Goal: Information Seeking & Learning: Learn about a topic

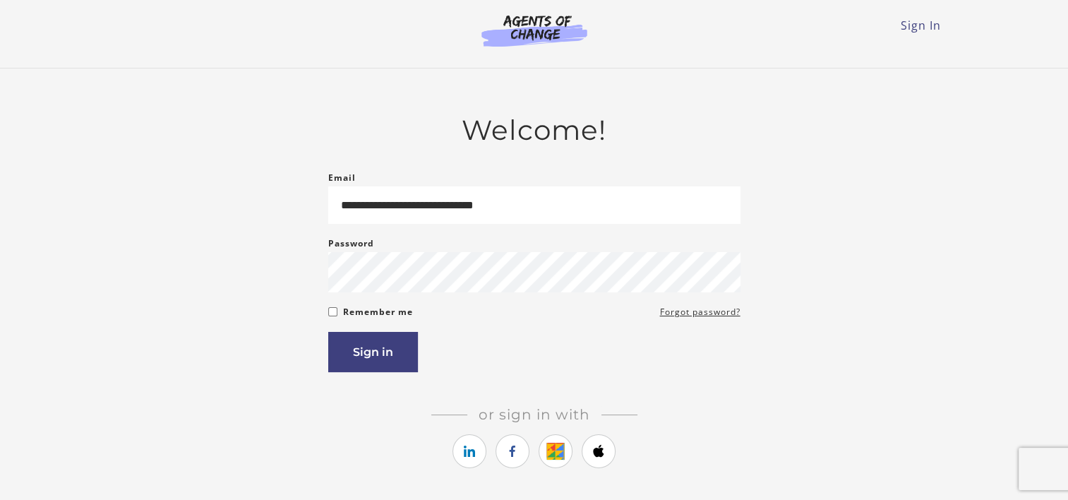
type input "**********"
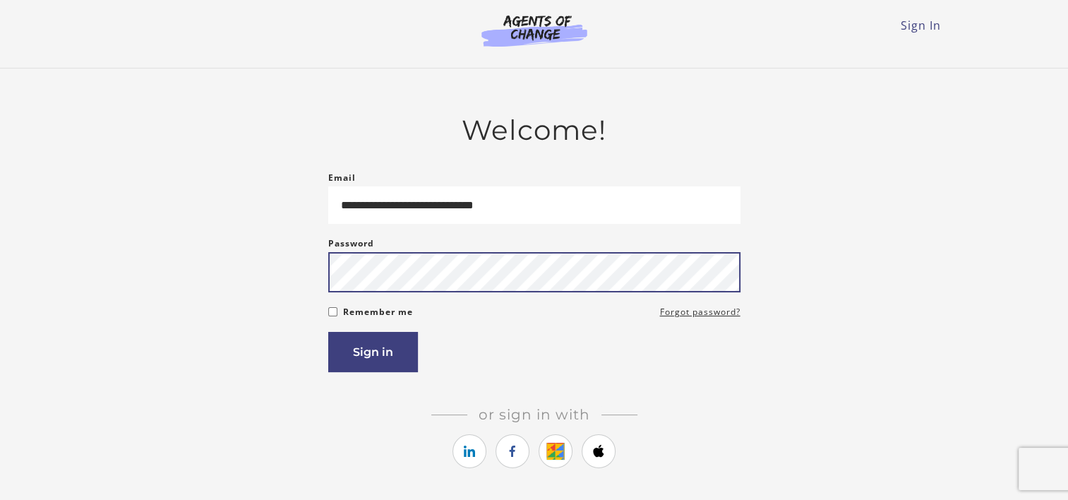
click at [328, 332] on button "Sign in" at bounding box center [373, 352] width 90 height 40
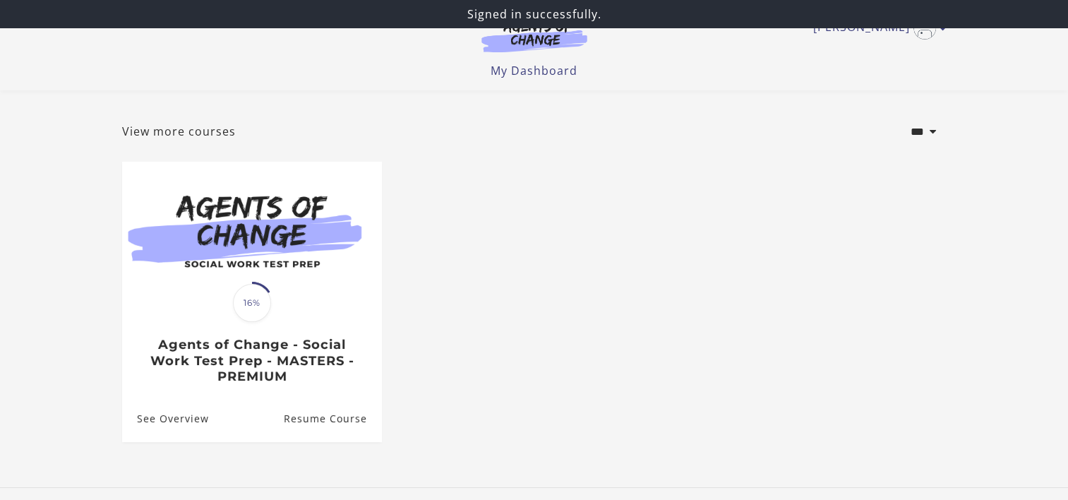
scroll to position [149, 0]
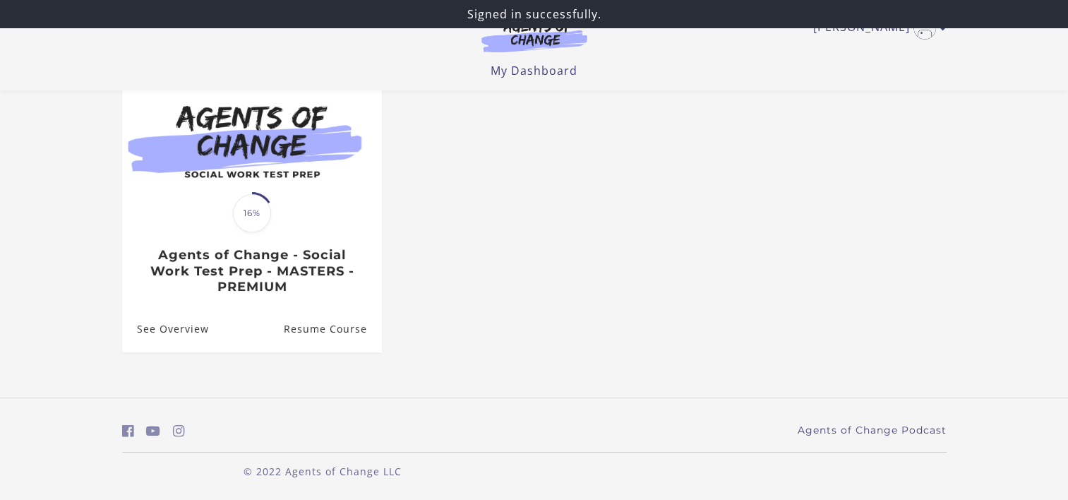
click at [249, 216] on span "16%" at bounding box center [252, 213] width 38 height 38
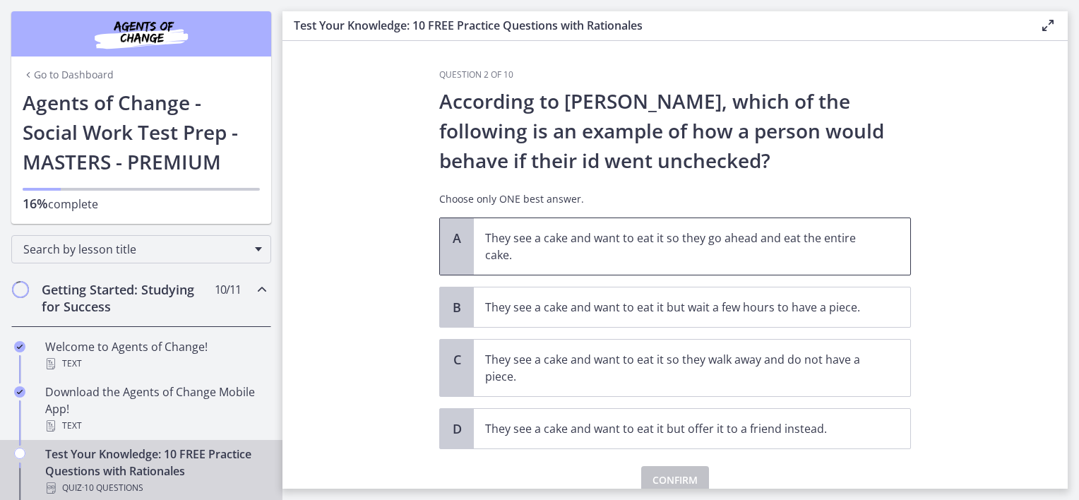
click at [739, 264] on span "They see a cake and want to eat it so they go ahead and eat the entire cake." at bounding box center [692, 246] width 436 height 56
click at [684, 472] on span "Confirm" at bounding box center [674, 480] width 45 height 17
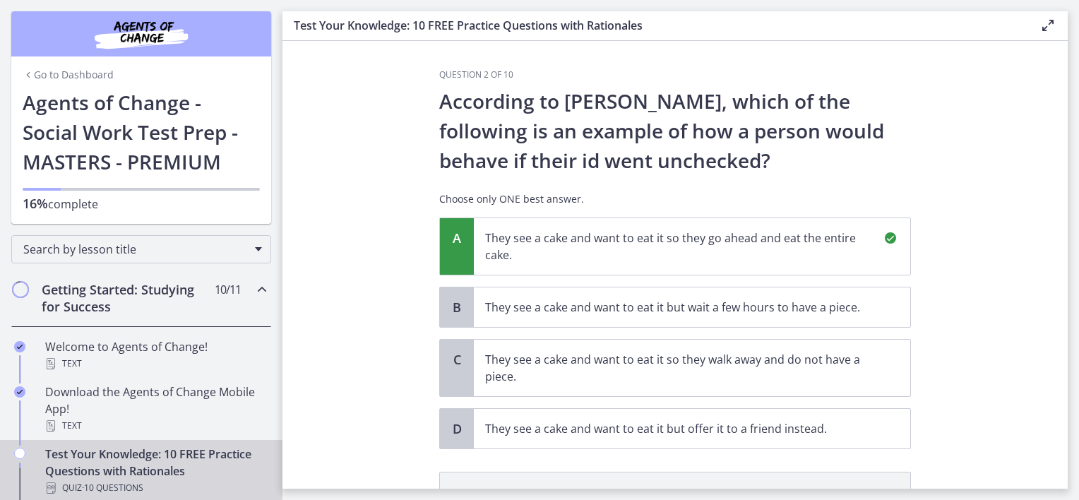
scroll to position [209, 0]
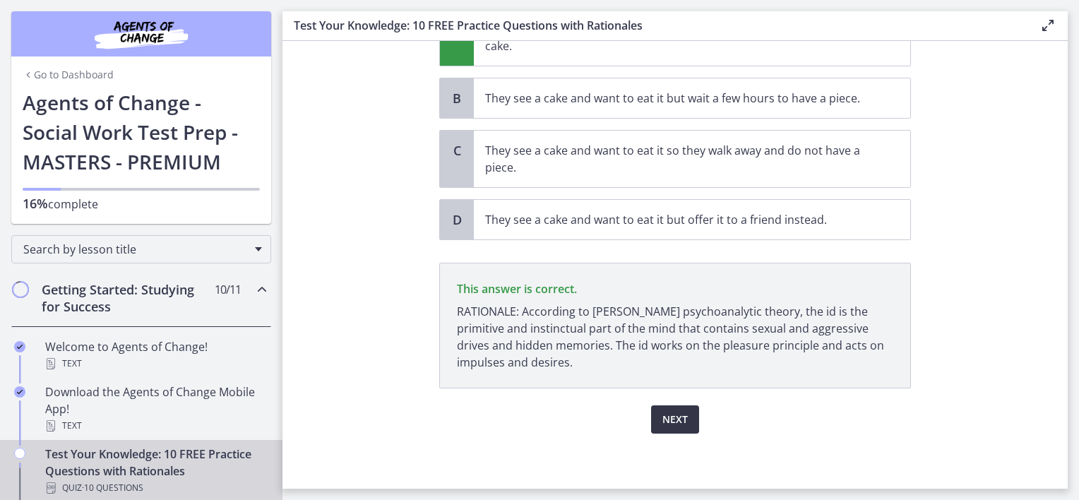
click at [669, 411] on span "Next" at bounding box center [674, 419] width 25 height 17
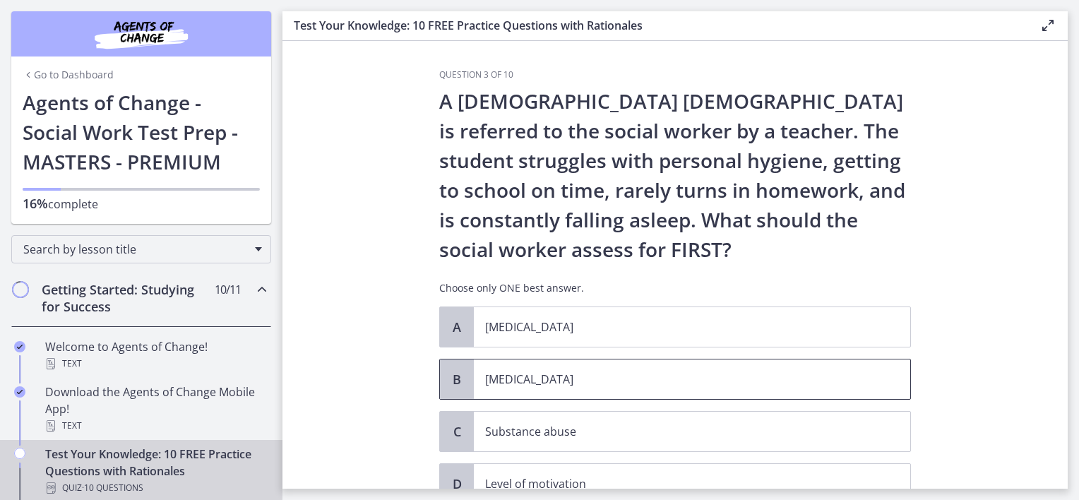
click at [613, 373] on p "[MEDICAL_DATA]" at bounding box center [678, 379] width 386 height 17
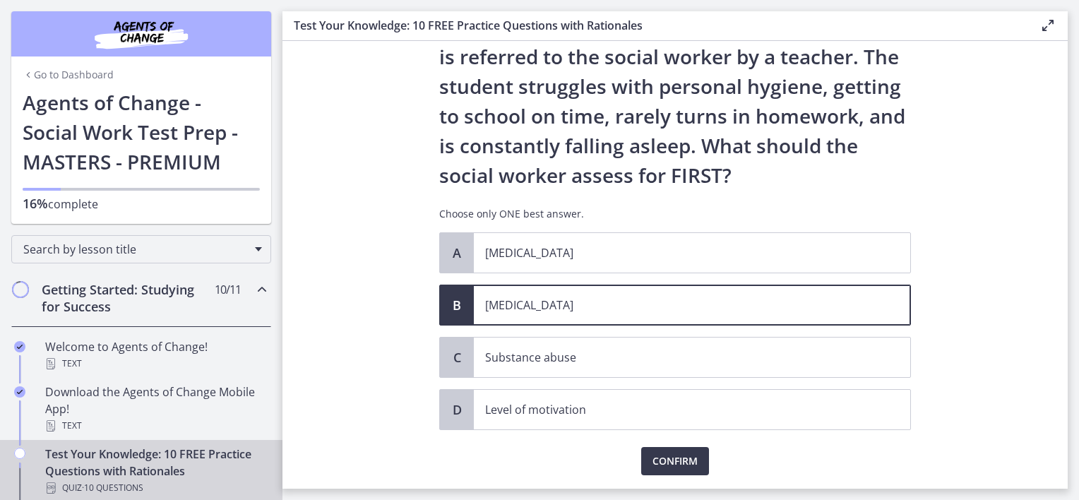
scroll to position [116, 0]
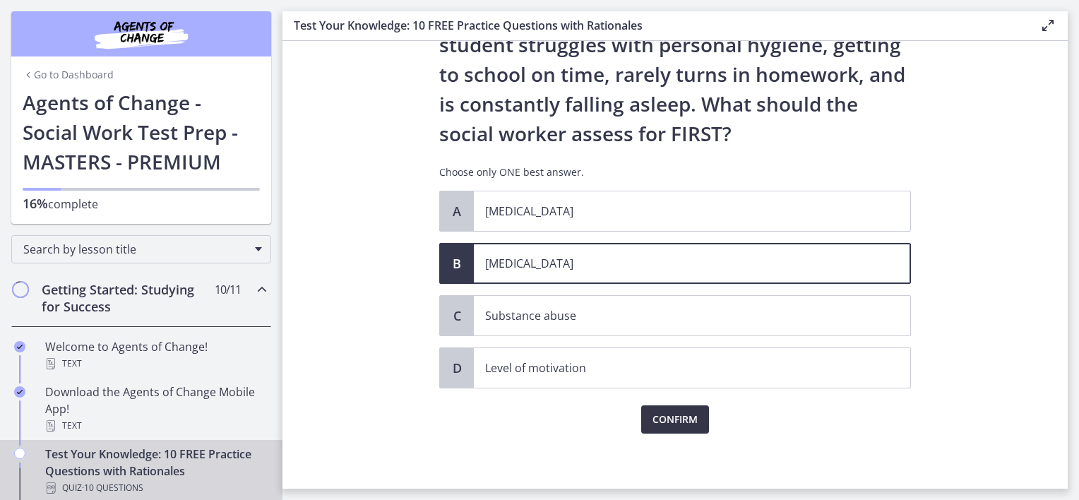
click at [679, 424] on span "Confirm" at bounding box center [674, 419] width 45 height 17
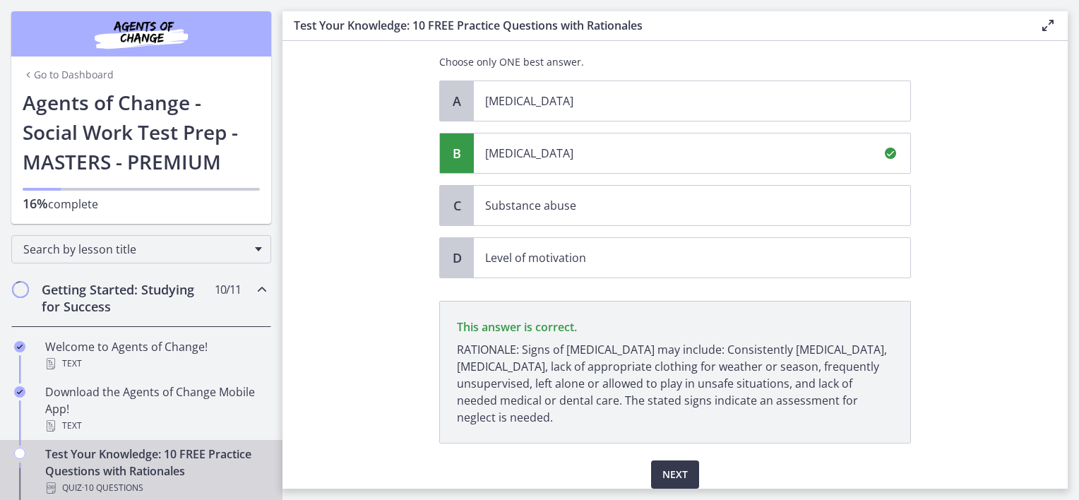
scroll to position [280, 0]
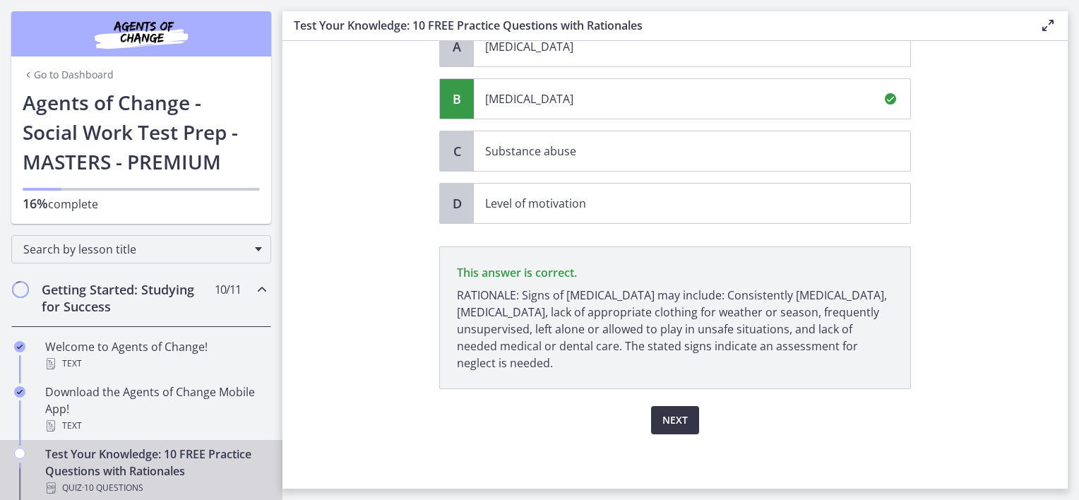
click at [686, 418] on button "Next" at bounding box center [675, 420] width 48 height 28
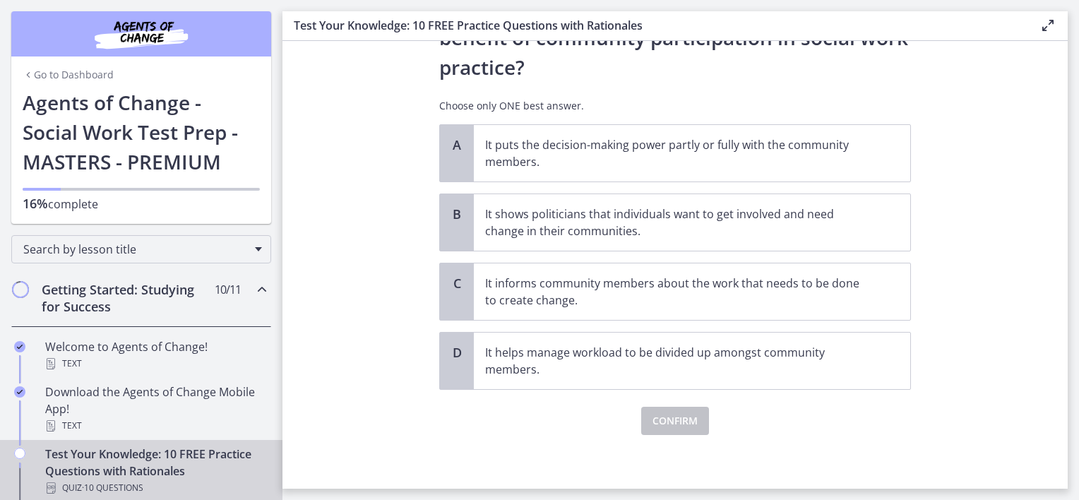
scroll to position [95, 0]
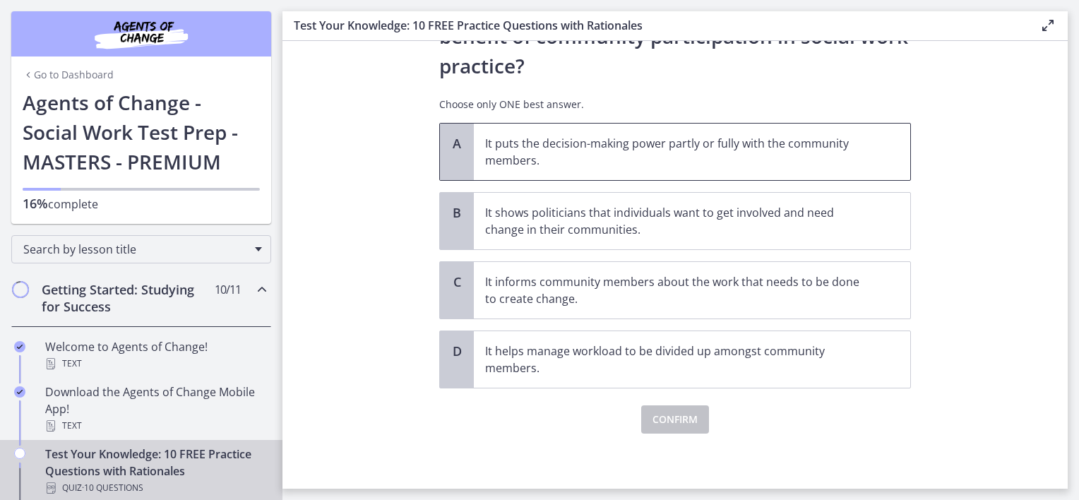
click at [735, 144] on p "It puts the decision-making power partly or fully with the community members." at bounding box center [678, 152] width 386 height 34
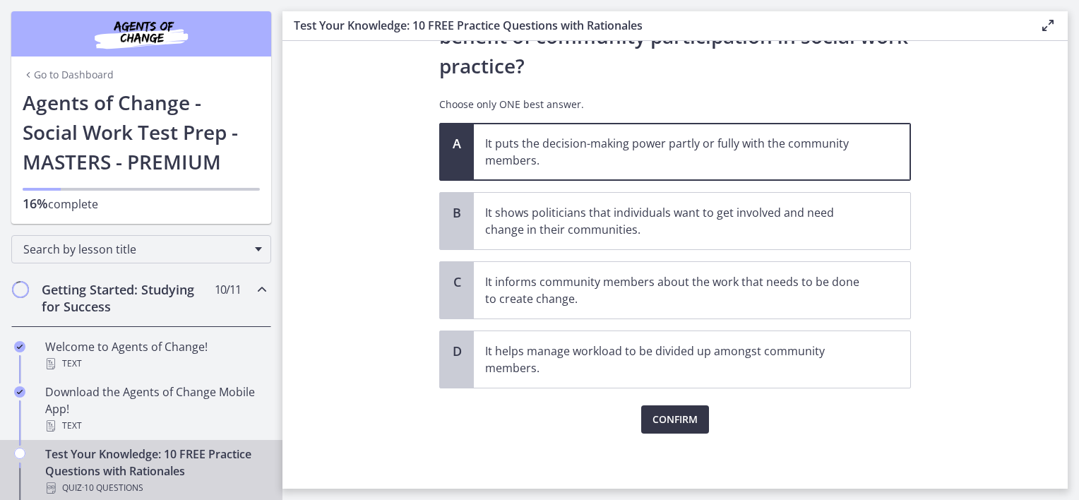
click at [671, 422] on span "Confirm" at bounding box center [674, 419] width 45 height 17
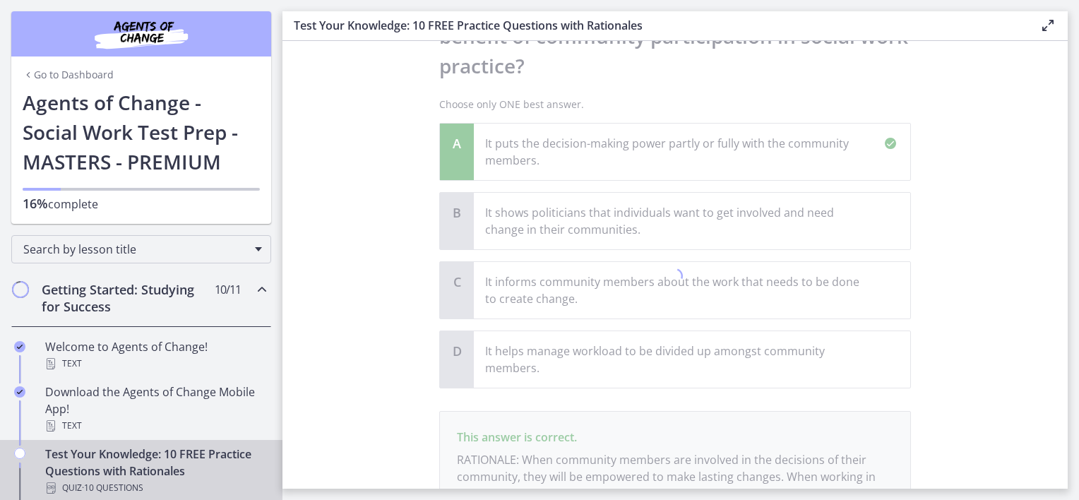
scroll to position [243, 0]
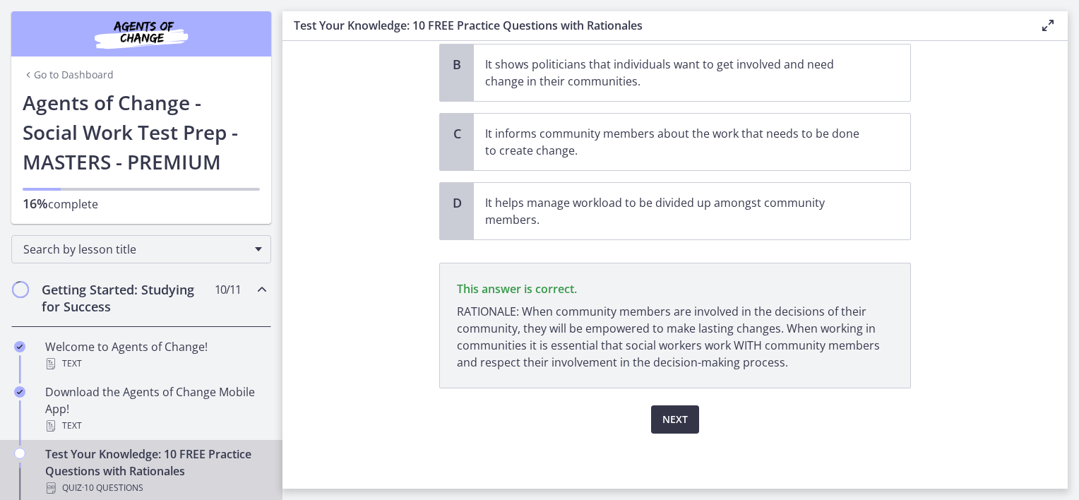
click at [665, 414] on span "Next" at bounding box center [674, 419] width 25 height 17
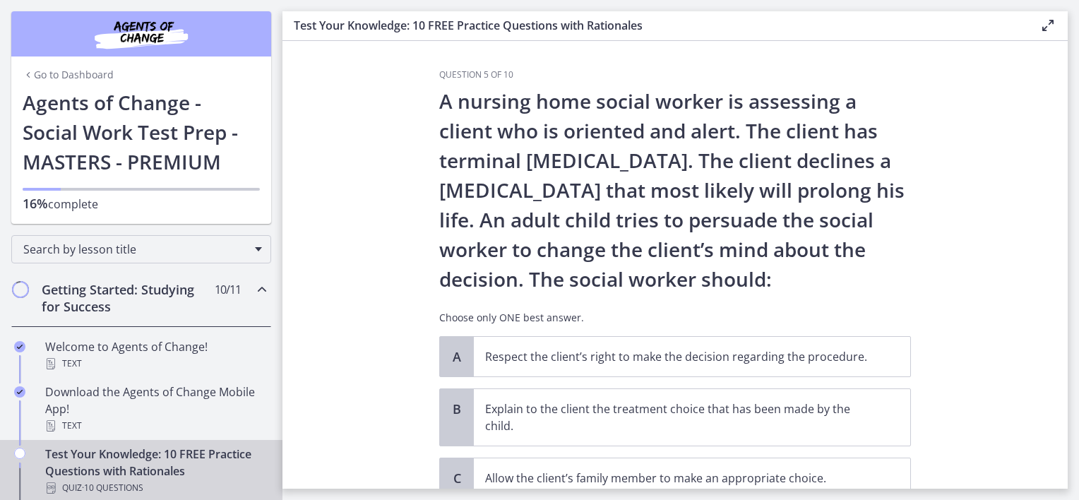
scroll to position [141, 0]
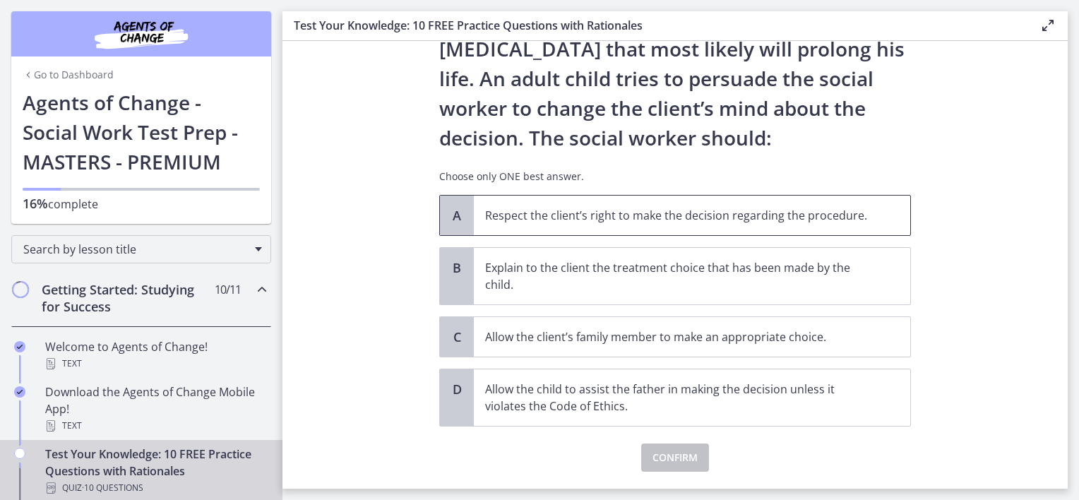
click at [687, 218] on p "Respect the client’s right to make the decision regarding the procedure." at bounding box center [678, 215] width 386 height 17
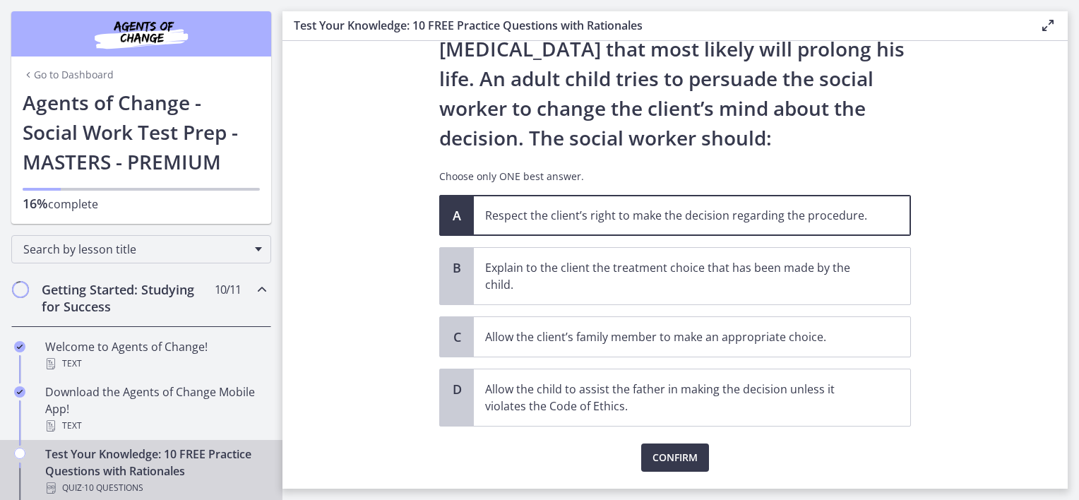
click at [685, 441] on div "Confirm" at bounding box center [675, 448] width 472 height 45
click at [685, 455] on span "Confirm" at bounding box center [674, 457] width 45 height 17
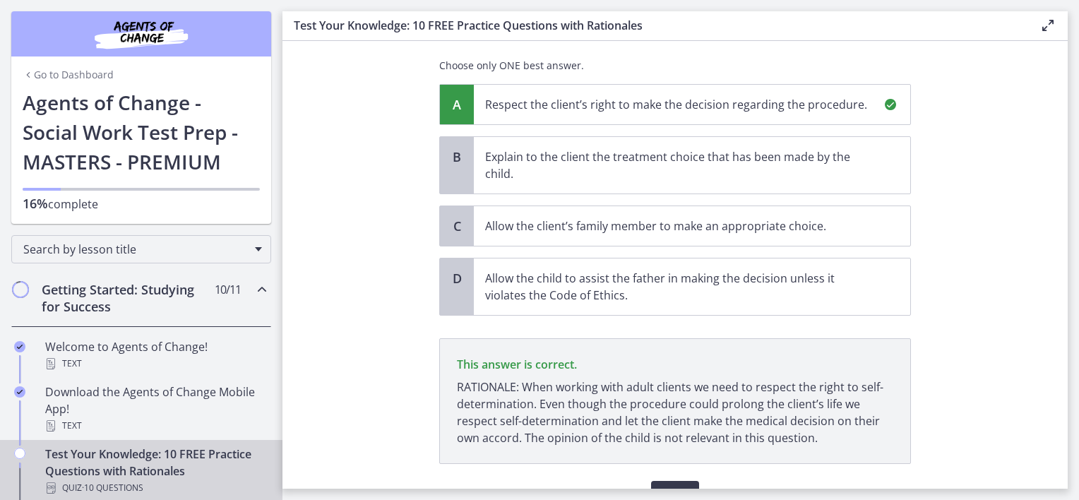
scroll to position [328, 0]
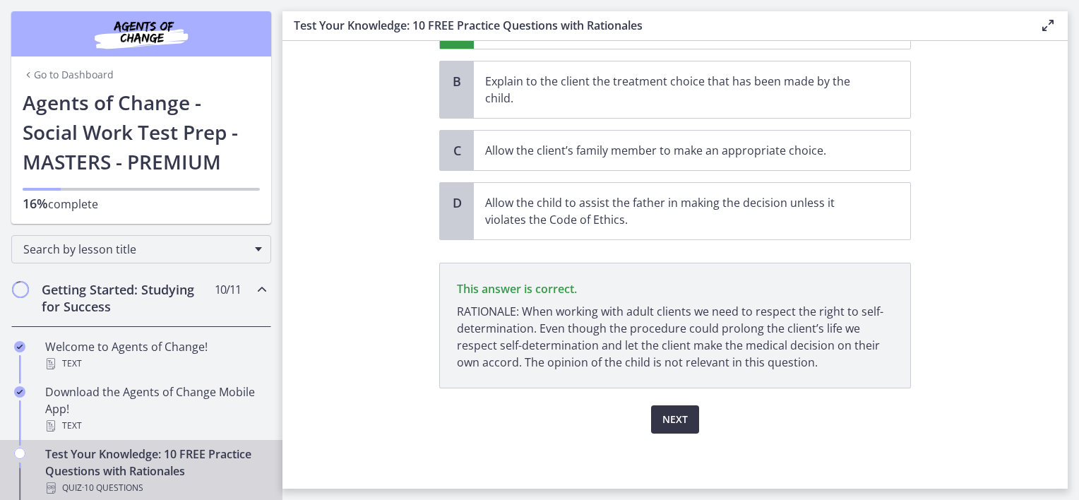
click at [679, 414] on span "Next" at bounding box center [674, 419] width 25 height 17
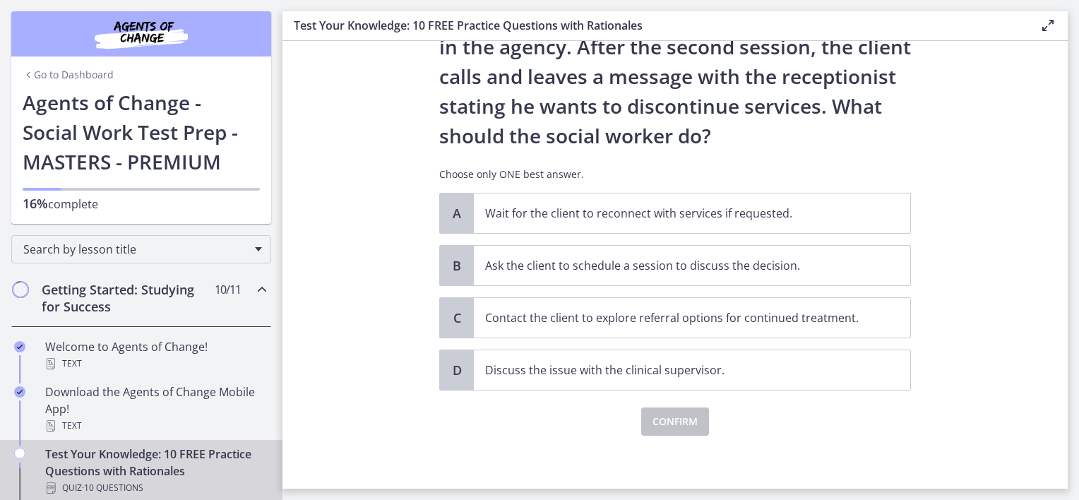
scroll to position [145, 0]
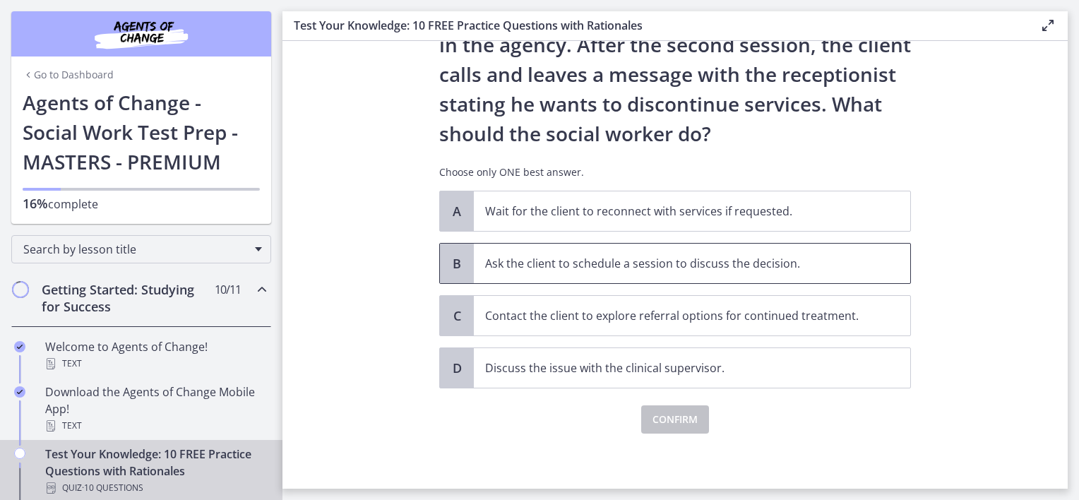
click at [674, 265] on p "Ask the client to schedule a session to discuss the decision." at bounding box center [678, 263] width 386 height 17
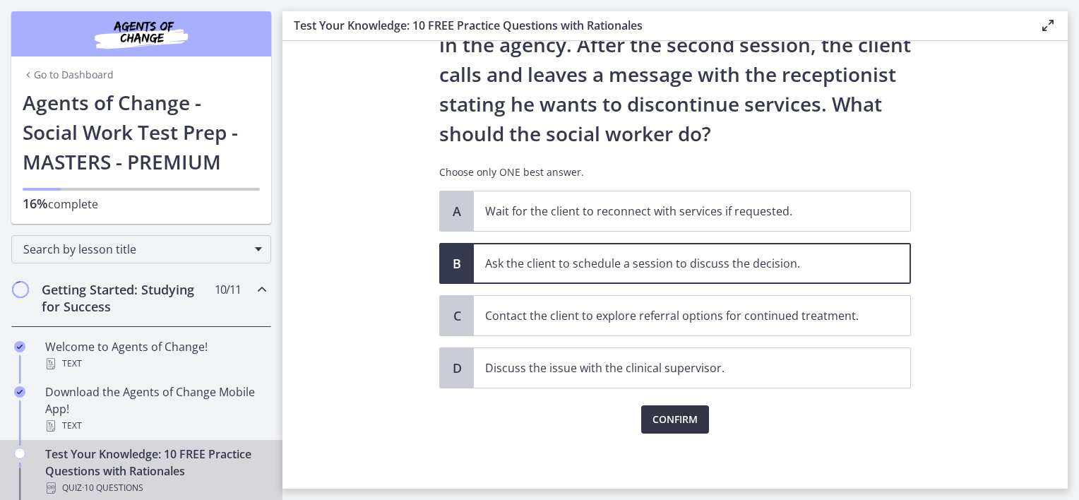
click at [669, 406] on button "Confirm" at bounding box center [675, 419] width 68 height 28
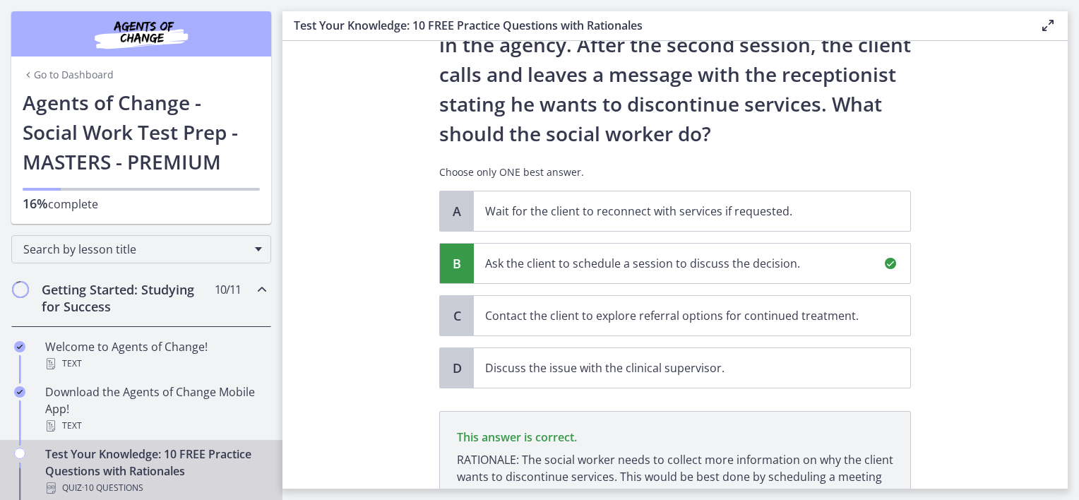
scroll to position [311, 0]
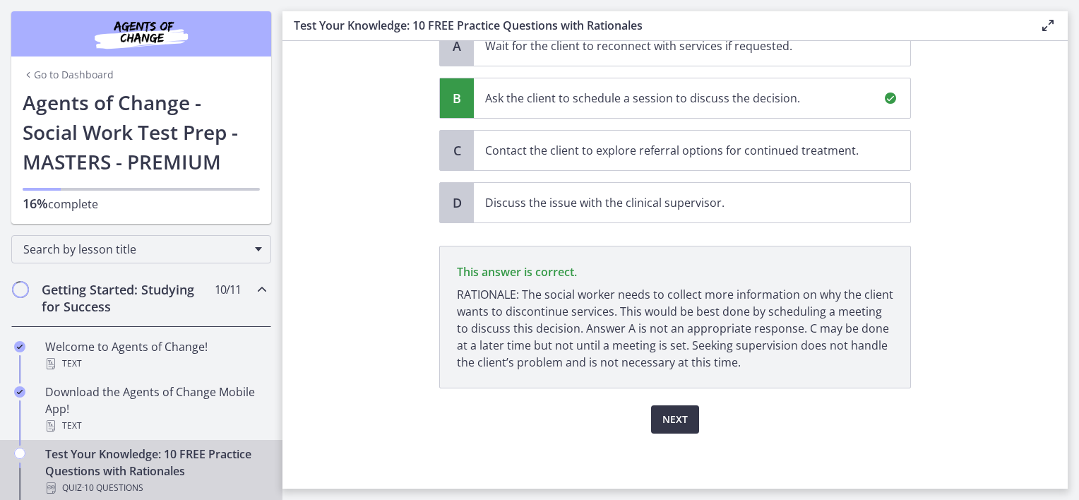
click at [674, 411] on span "Next" at bounding box center [674, 419] width 25 height 17
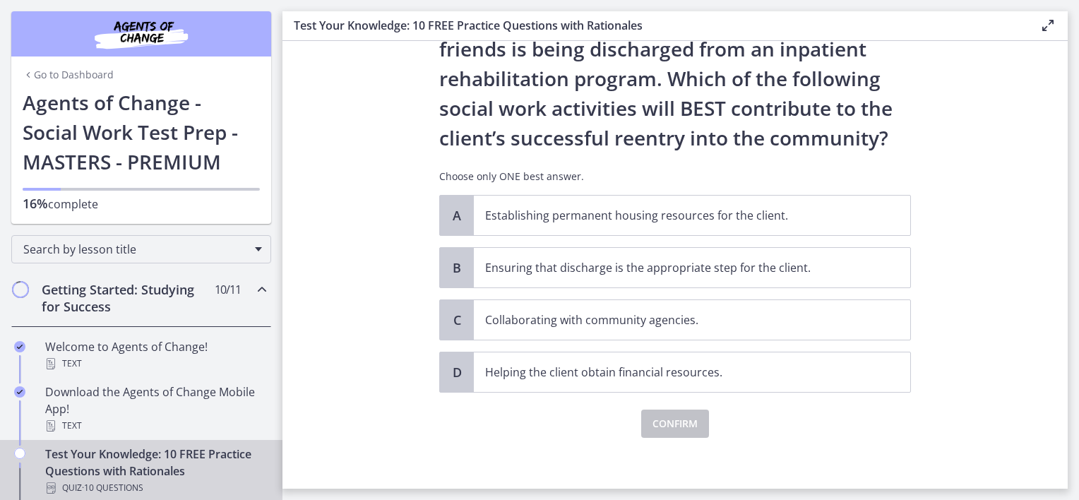
scroll to position [86, 0]
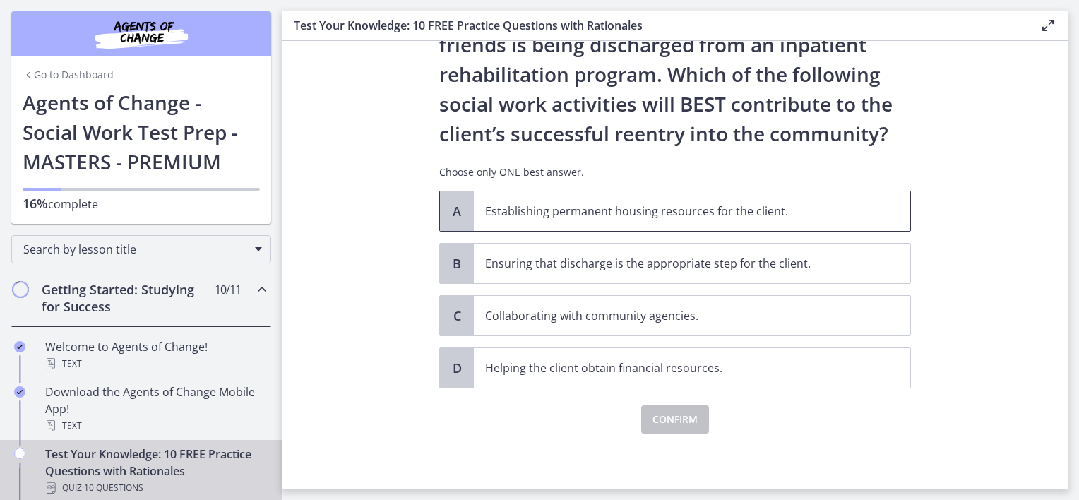
click at [757, 207] on p "Establishing permanent housing resources for the client." at bounding box center [678, 211] width 386 height 17
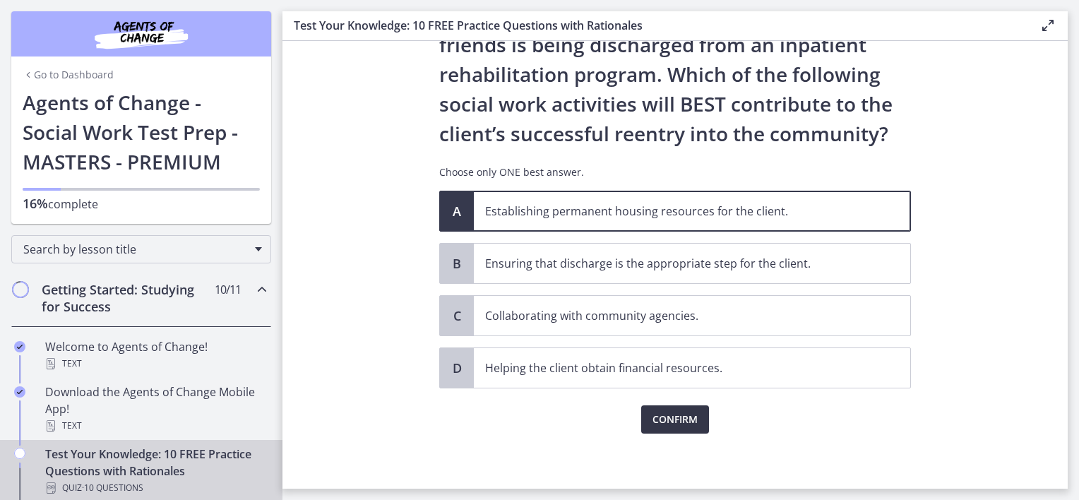
click at [675, 417] on span "Confirm" at bounding box center [674, 419] width 45 height 17
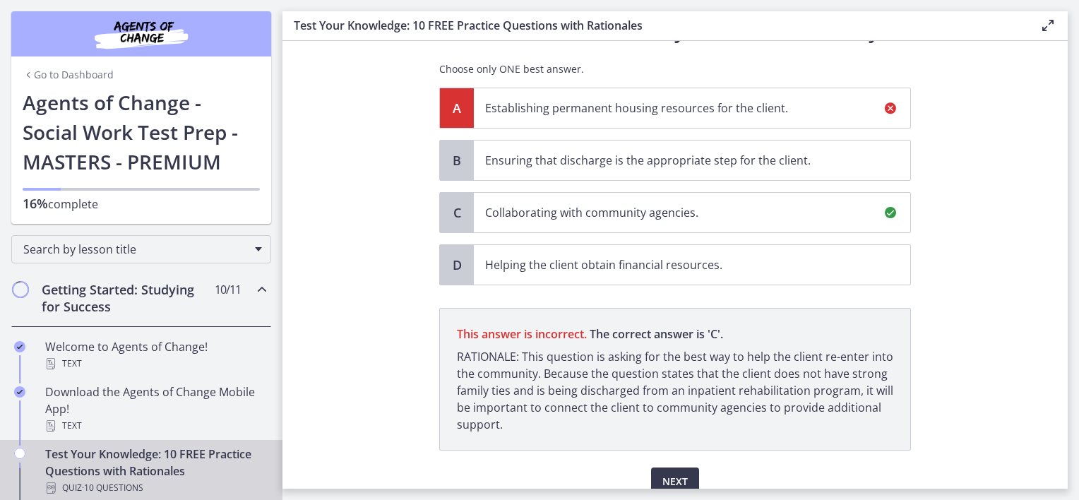
scroll to position [251, 0]
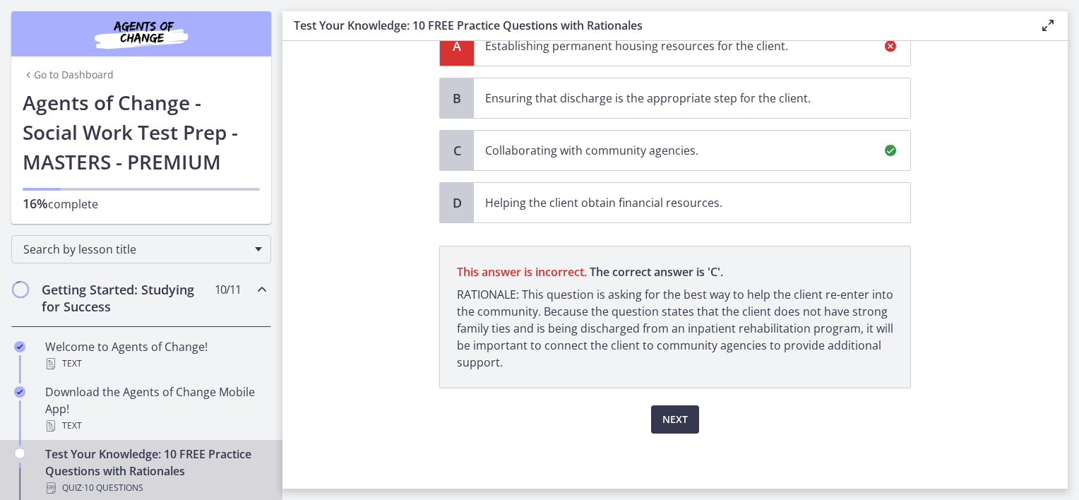
click at [682, 401] on div "Next" at bounding box center [675, 410] width 472 height 45
click at [675, 420] on span "Next" at bounding box center [674, 419] width 25 height 17
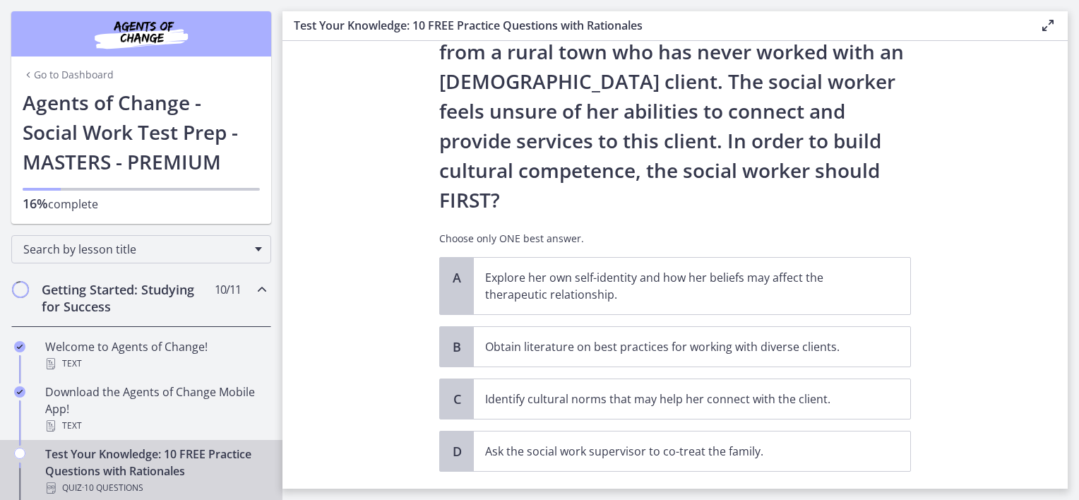
scroll to position [222, 0]
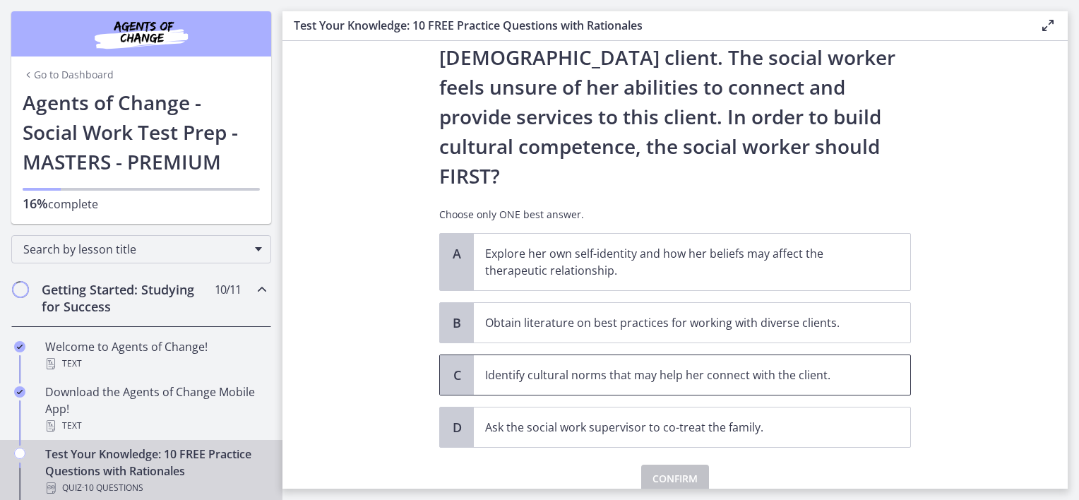
click at [771, 366] on p "Identify cultural norms that may help her connect with the client." at bounding box center [678, 374] width 386 height 17
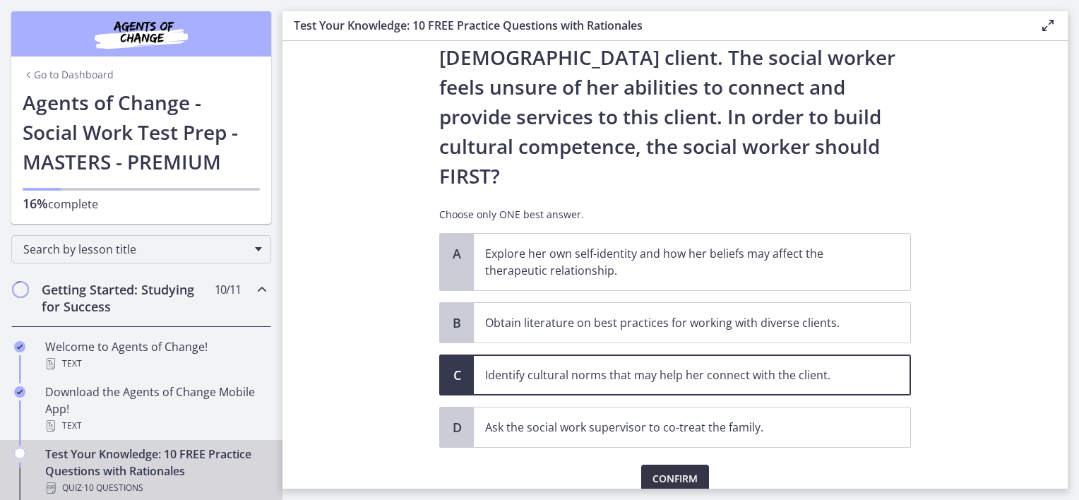
click at [681, 470] on span "Confirm" at bounding box center [674, 478] width 45 height 17
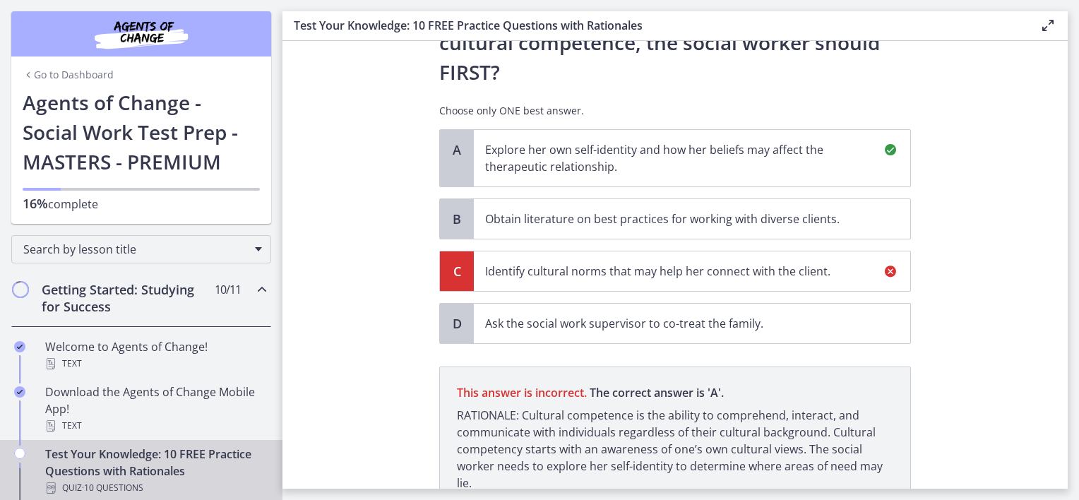
scroll to position [387, 0]
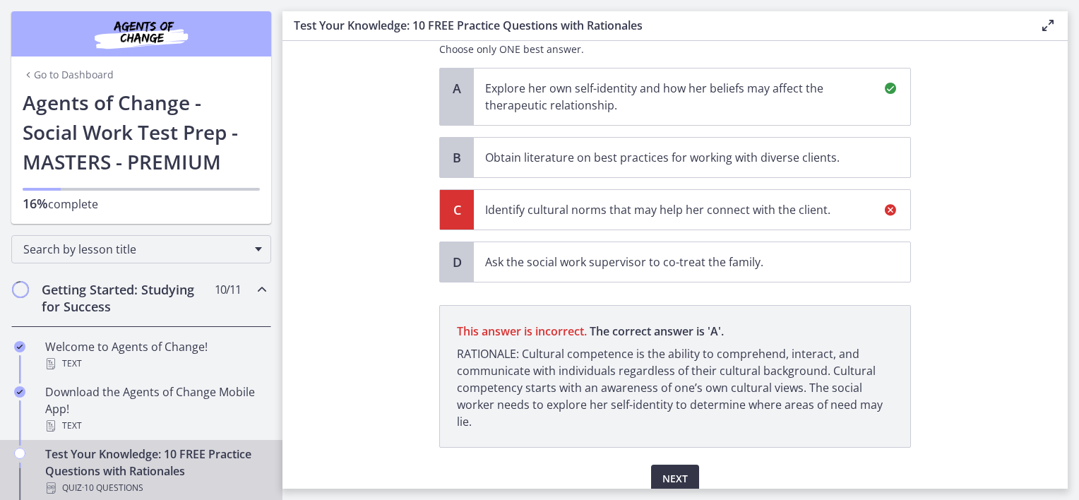
click at [684, 465] on button "Next" at bounding box center [675, 479] width 48 height 28
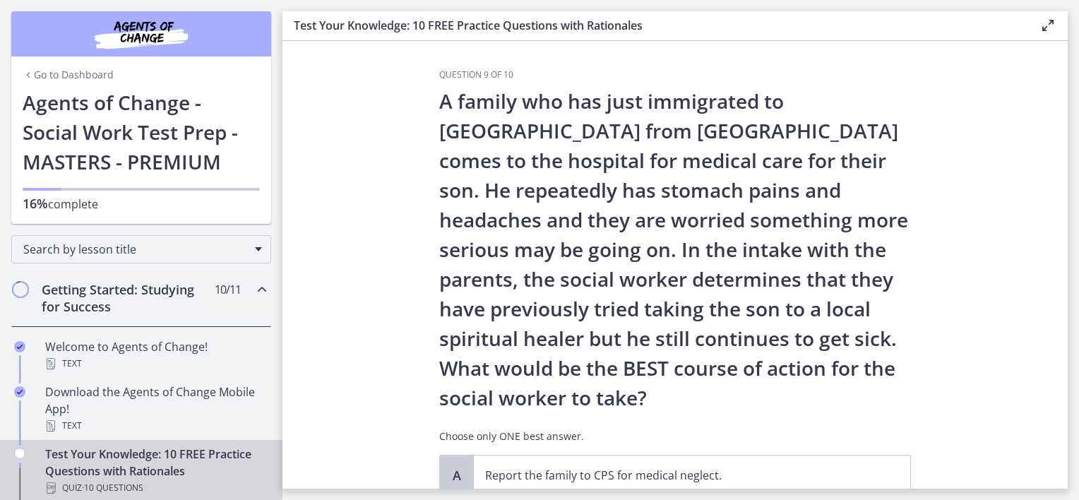
scroll to position [282, 0]
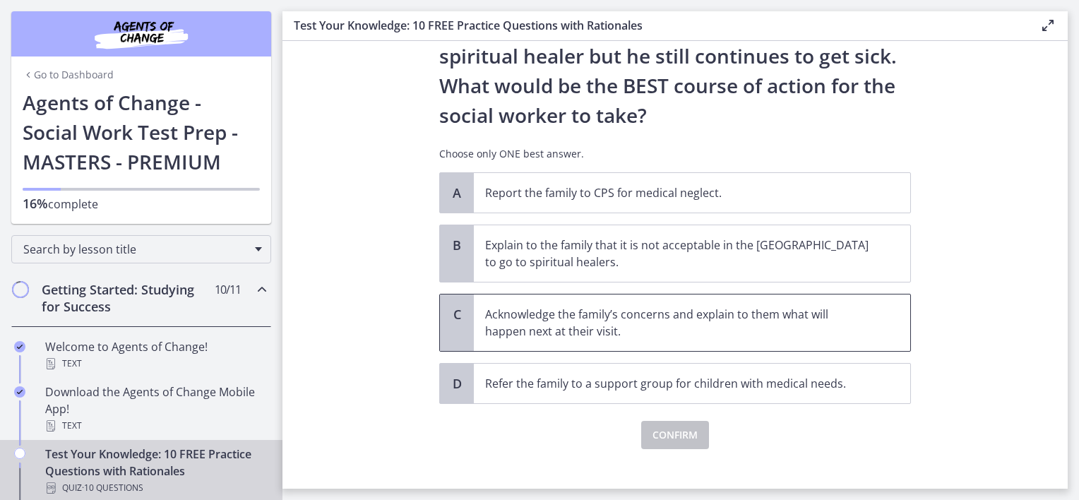
click at [619, 318] on p "Acknowledge the family’s concerns and explain to them what will happen next at …" at bounding box center [678, 323] width 386 height 34
click at [679, 435] on span "Confirm" at bounding box center [674, 434] width 45 height 17
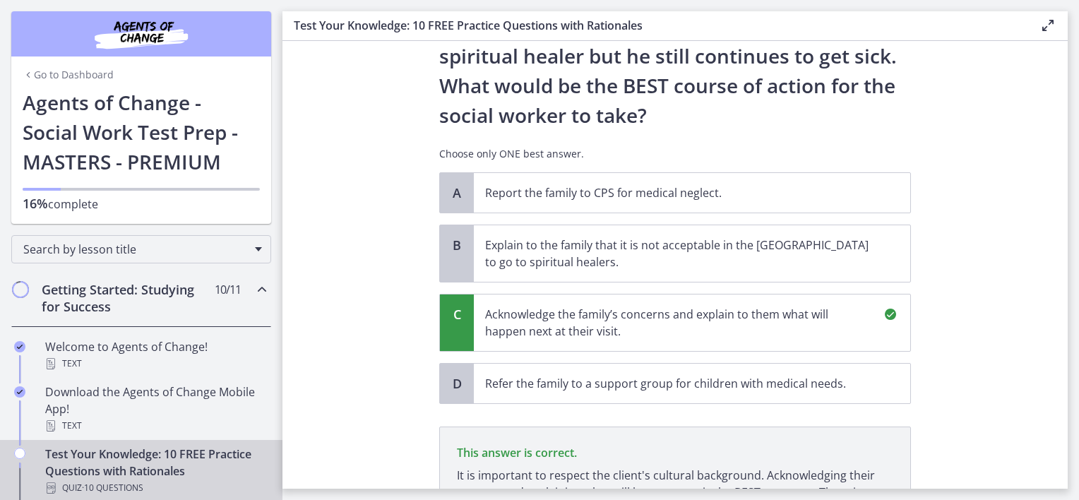
scroll to position [463, 0]
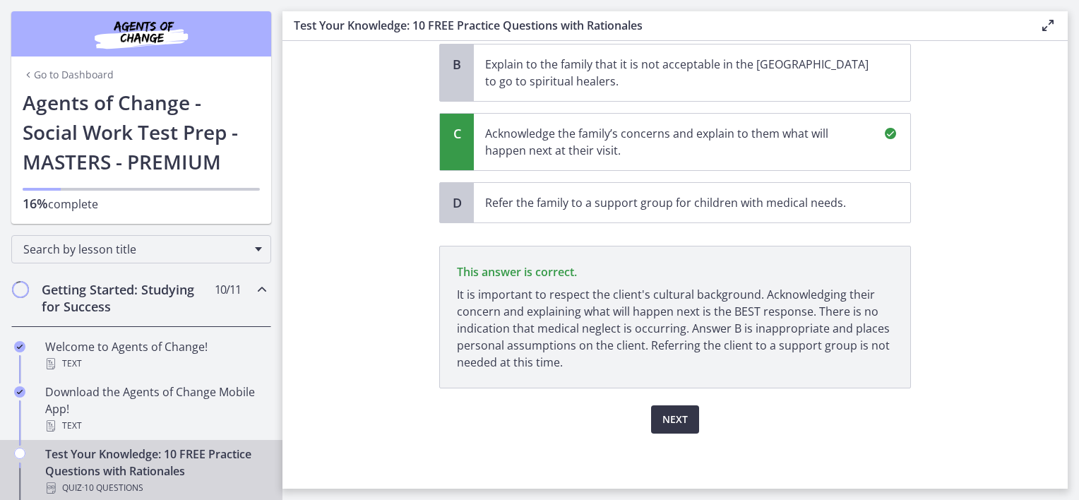
click at [681, 431] on button "Next" at bounding box center [675, 419] width 48 height 28
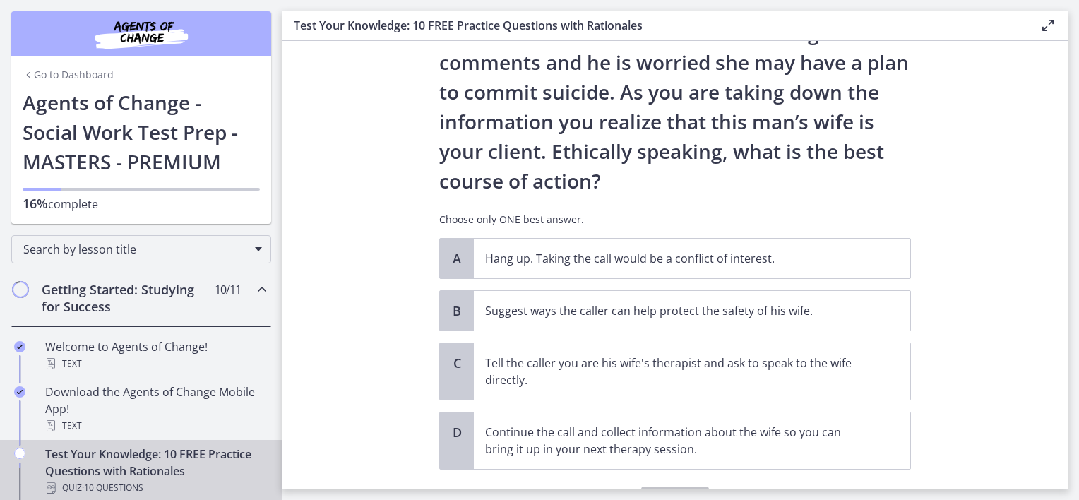
scroll to position [209, 0]
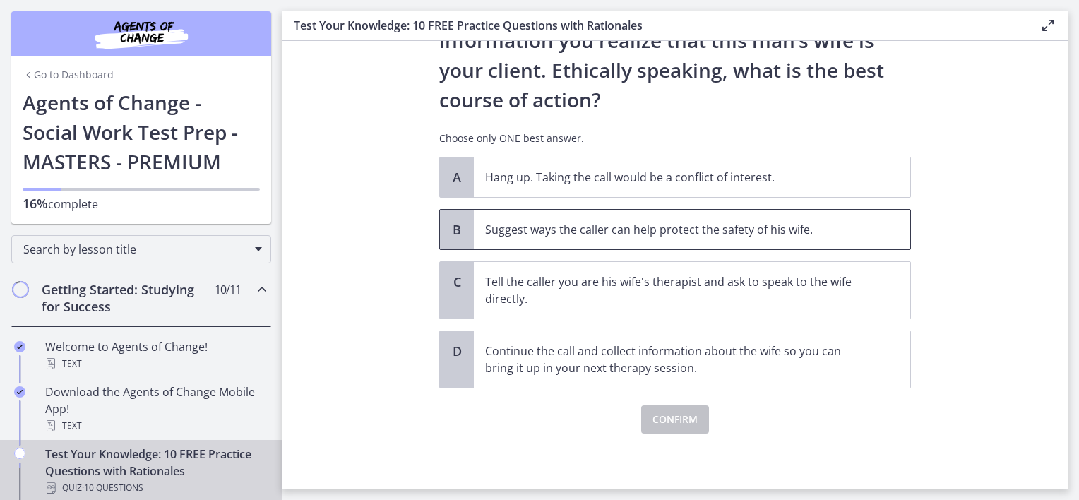
click at [744, 215] on span "Suggest ways the caller can help protect the safety of his wife." at bounding box center [692, 230] width 436 height 40
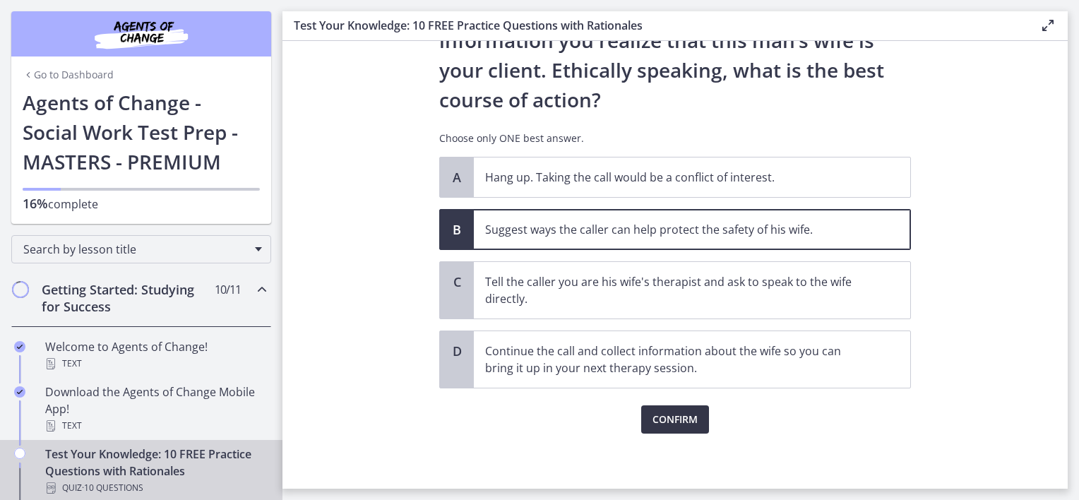
click at [691, 424] on span "Confirm" at bounding box center [674, 419] width 45 height 17
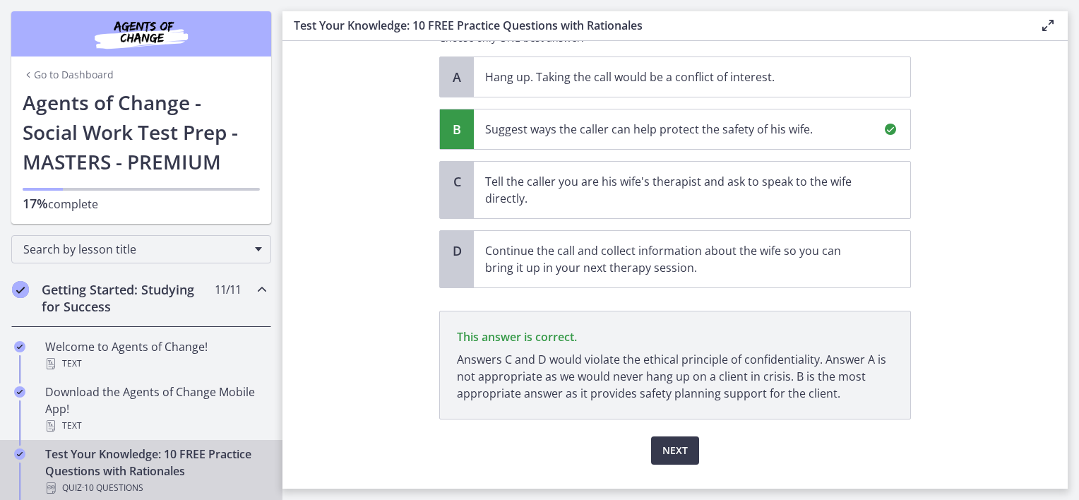
scroll to position [340, 0]
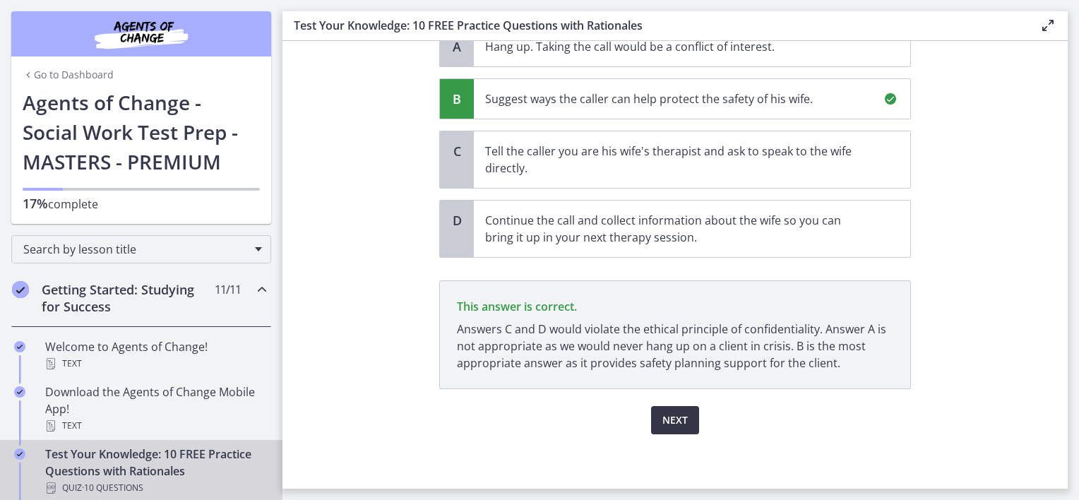
click at [684, 421] on button "Next" at bounding box center [675, 420] width 48 height 28
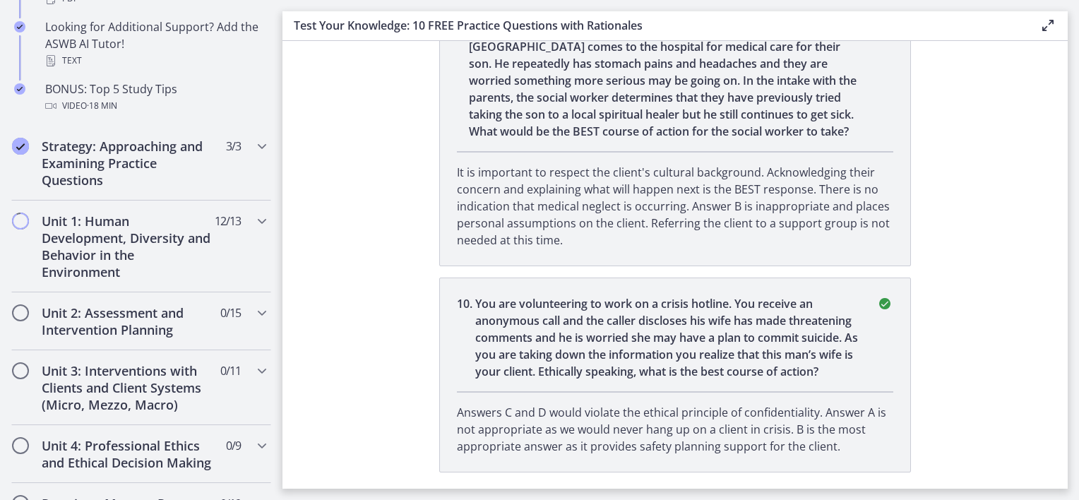
scroll to position [777, 0]
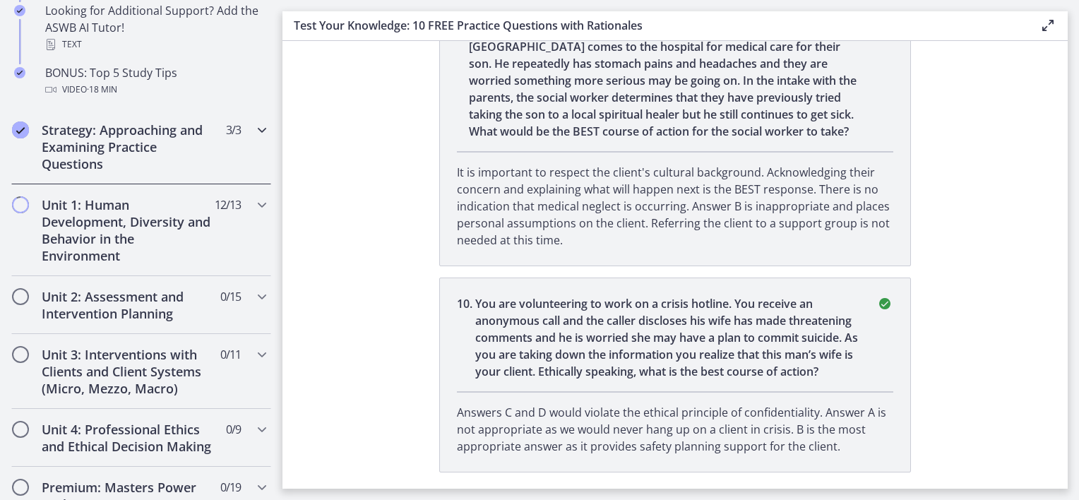
click at [253, 130] on icon "Chapters" at bounding box center [261, 129] width 17 height 17
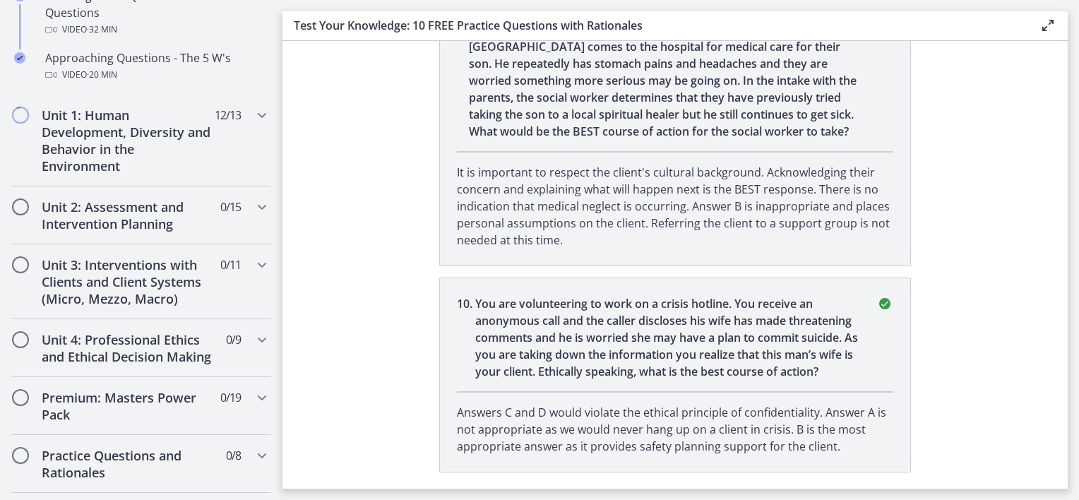
scroll to position [419, 0]
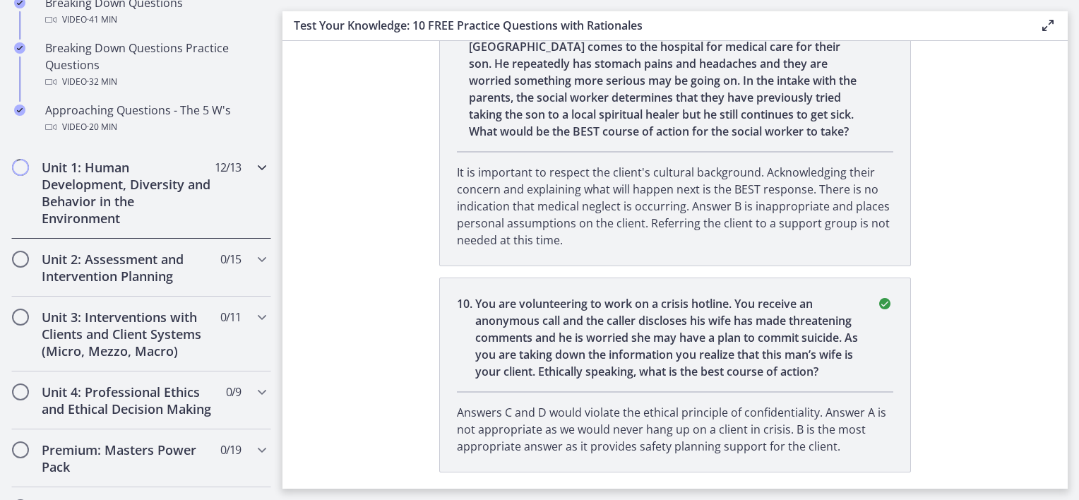
click at [255, 167] on icon "Chapters" at bounding box center [261, 167] width 17 height 17
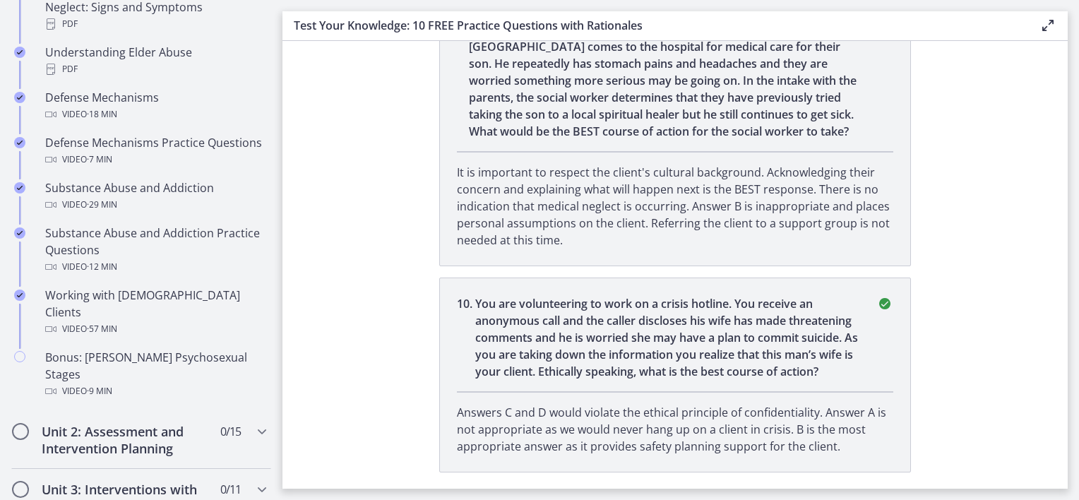
scroll to position [912, 0]
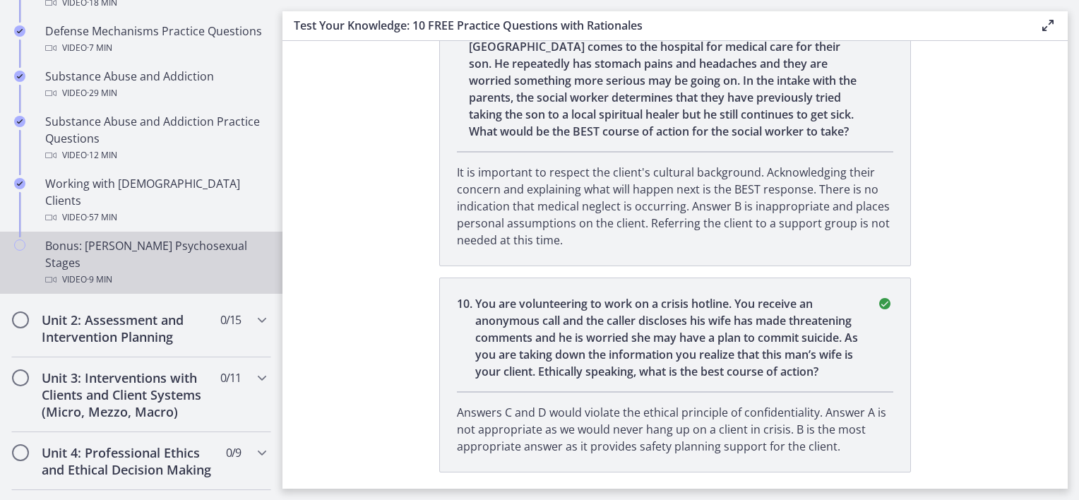
click at [17, 239] on icon "Chapters" at bounding box center [19, 244] width 11 height 11
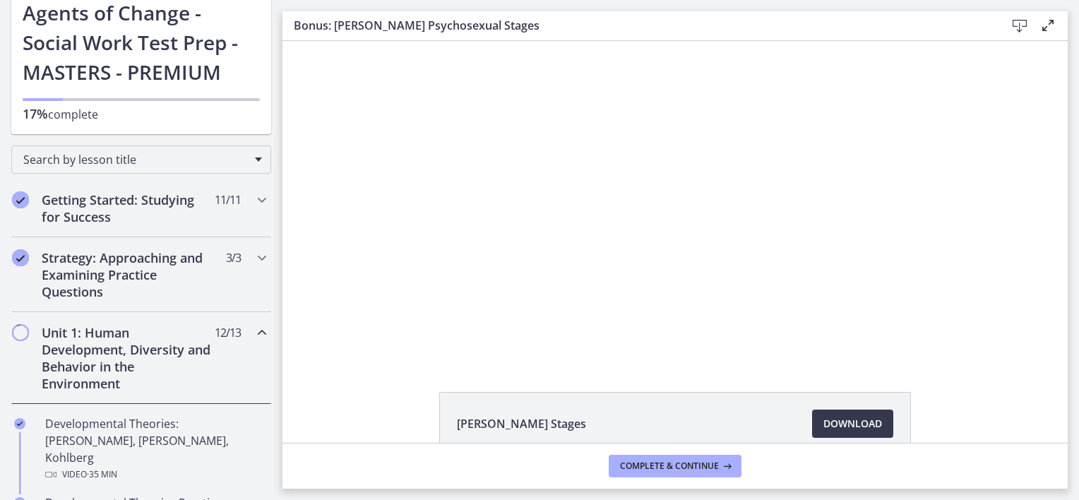
scroll to position [141, 0]
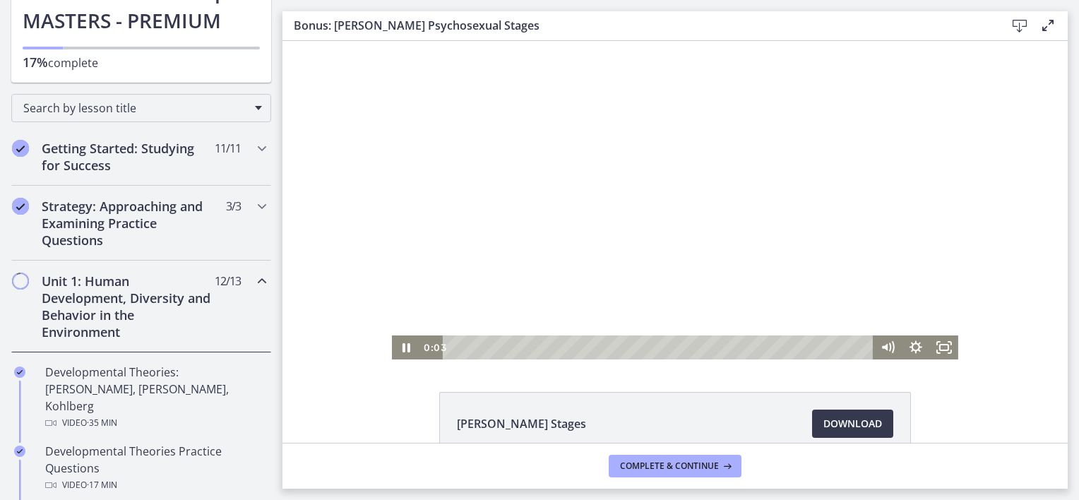
click at [528, 288] on div at bounding box center [675, 200] width 566 height 318
click at [1016, 136] on div "Click for sound @keyframes VOLUME_SMALL_WAVE_FLASH { 0% { opacity: 0; } 33% { o…" at bounding box center [674, 200] width 785 height 318
